Goal: Navigation & Orientation: Find specific page/section

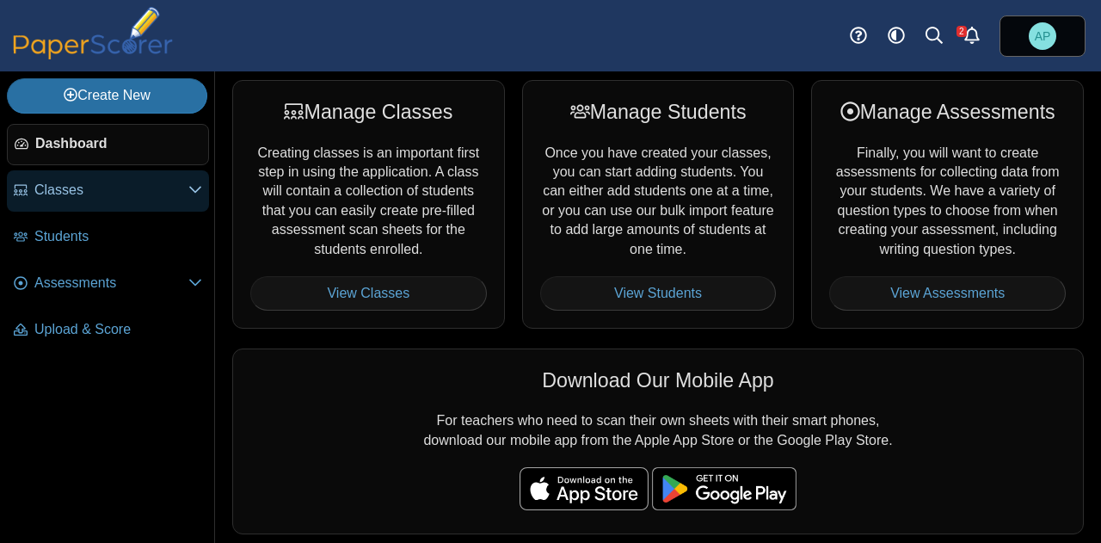
click at [134, 196] on span "Classes" at bounding box center [111, 190] width 154 height 19
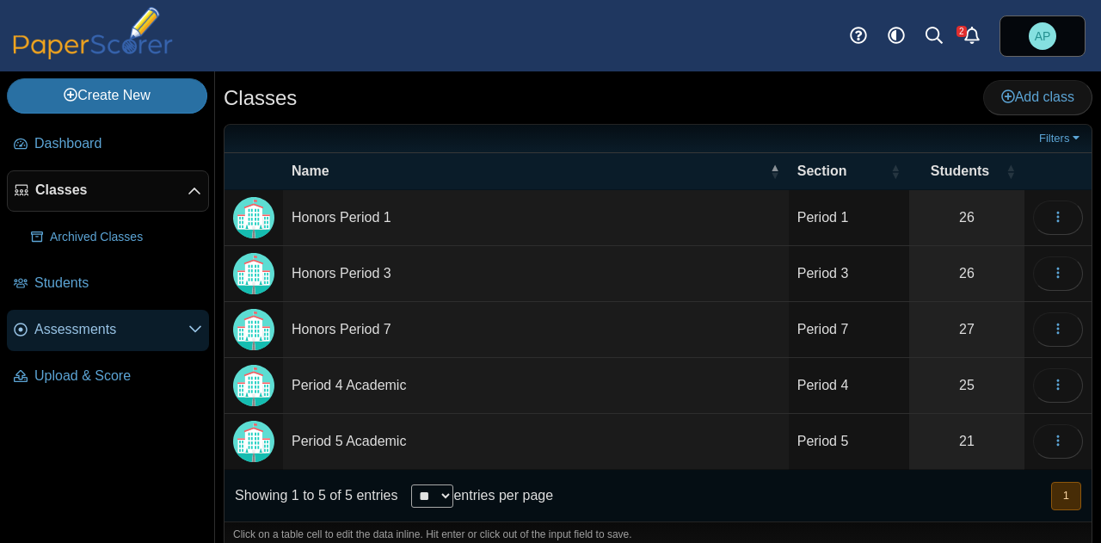
click at [139, 345] on link "Assessments" at bounding box center [108, 330] width 202 height 41
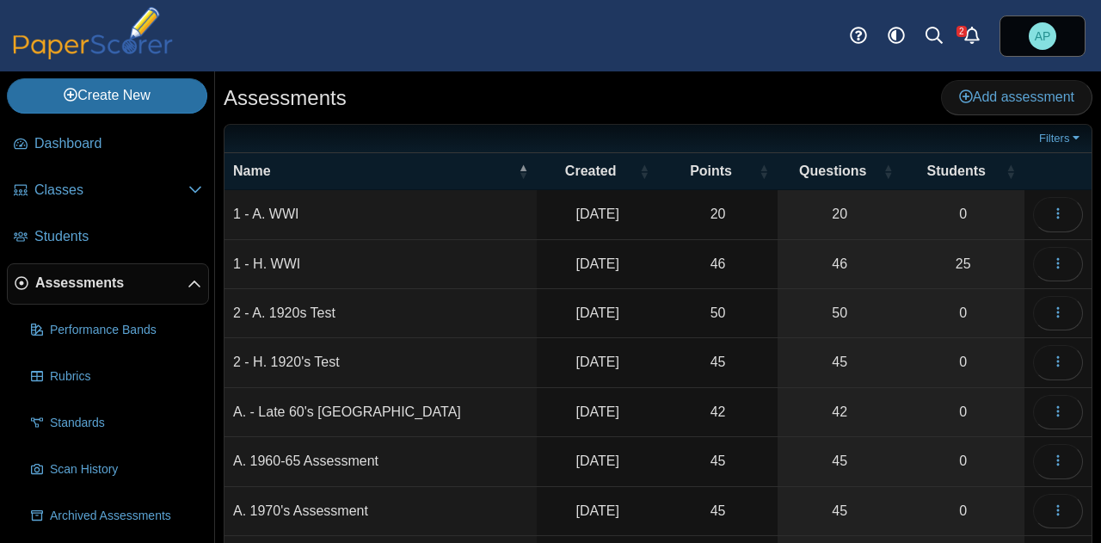
click at [437, 97] on div "Assessments Add assessment" at bounding box center [658, 99] width 869 height 39
